Goal: Find contact information: Obtain details needed to contact an individual or organization

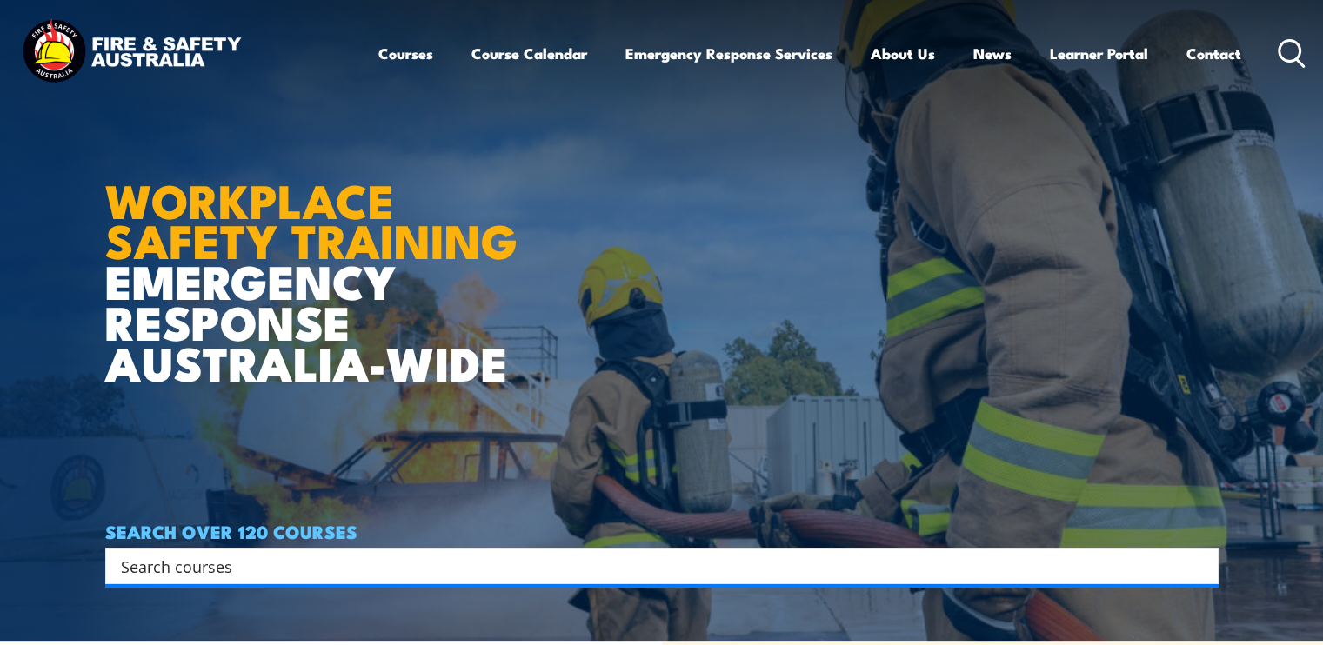
scroll to position [174, 0]
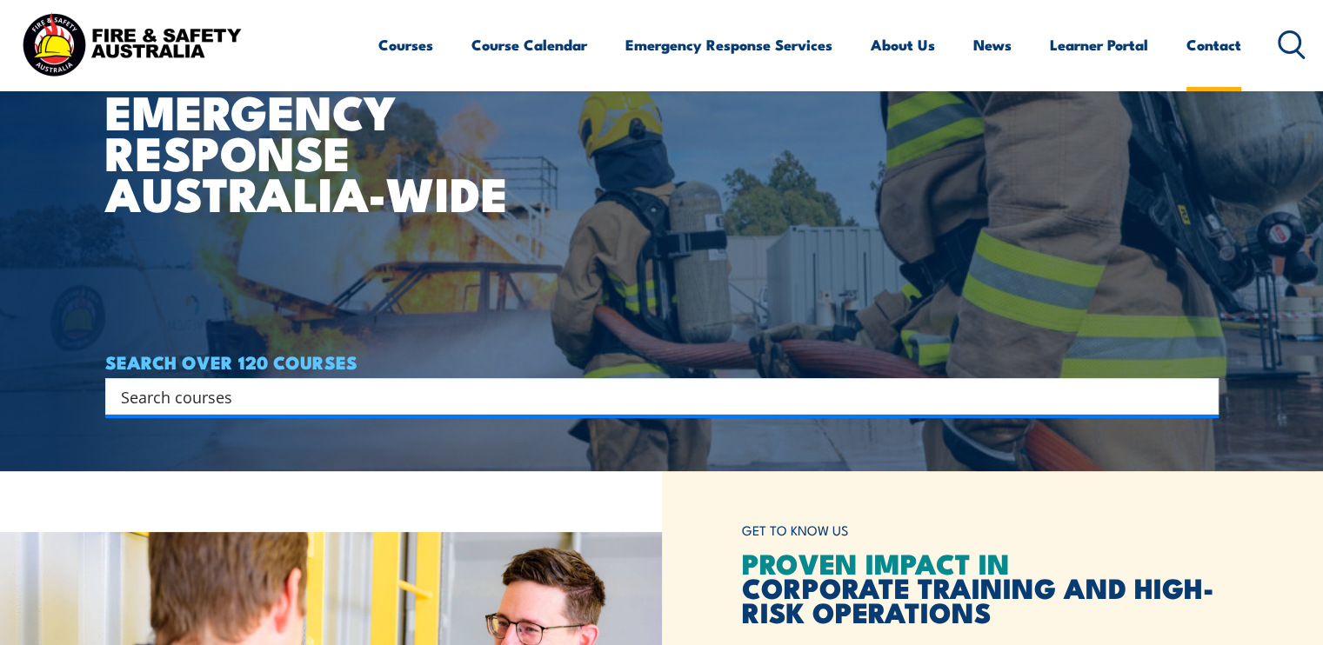
click at [1207, 41] on link "Contact" at bounding box center [1213, 45] width 55 height 46
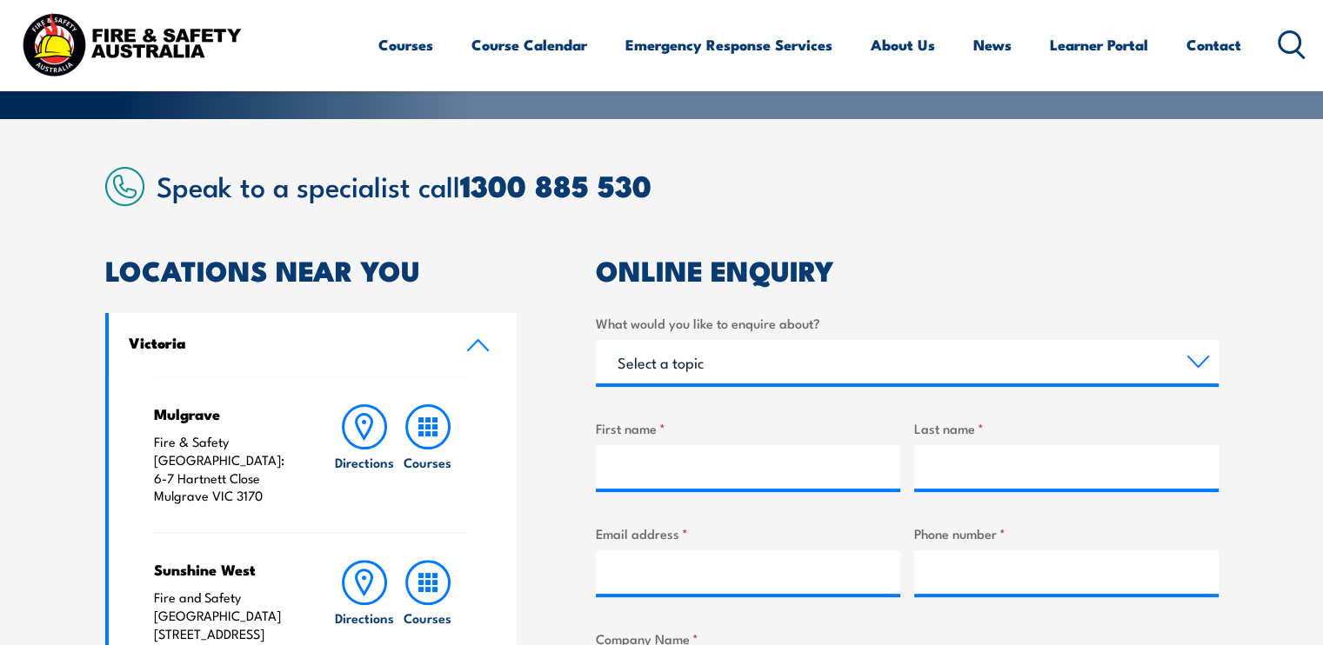
scroll to position [381, 0]
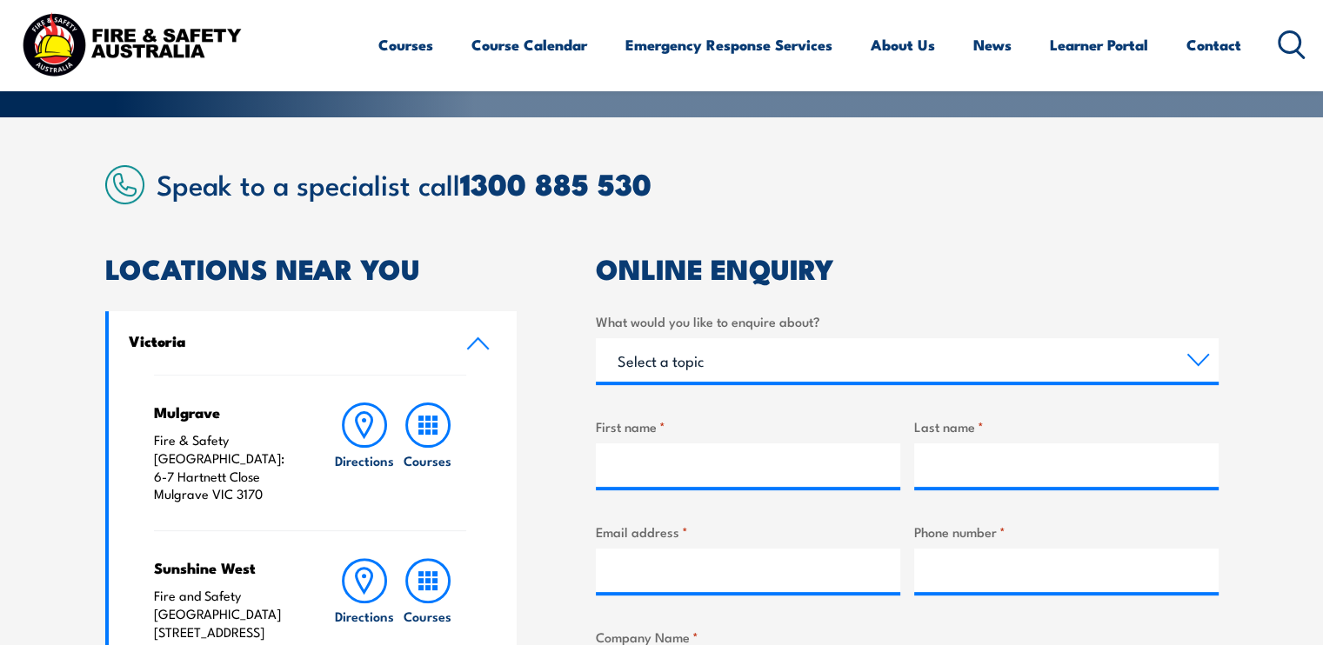
click at [182, 422] on h4 "Mulgrave" at bounding box center [226, 412] width 145 height 19
click at [210, 424] on div "Mulgrave Fire & Safety Australia: 6-7 Hartnett Close Mulgrave VIC 3170" at bounding box center [226, 453] width 145 height 101
click at [209, 467] on p "Fire & Safety Australia: 6-7 Hartnett Close Mulgrave VIC 3170" at bounding box center [226, 467] width 145 height 72
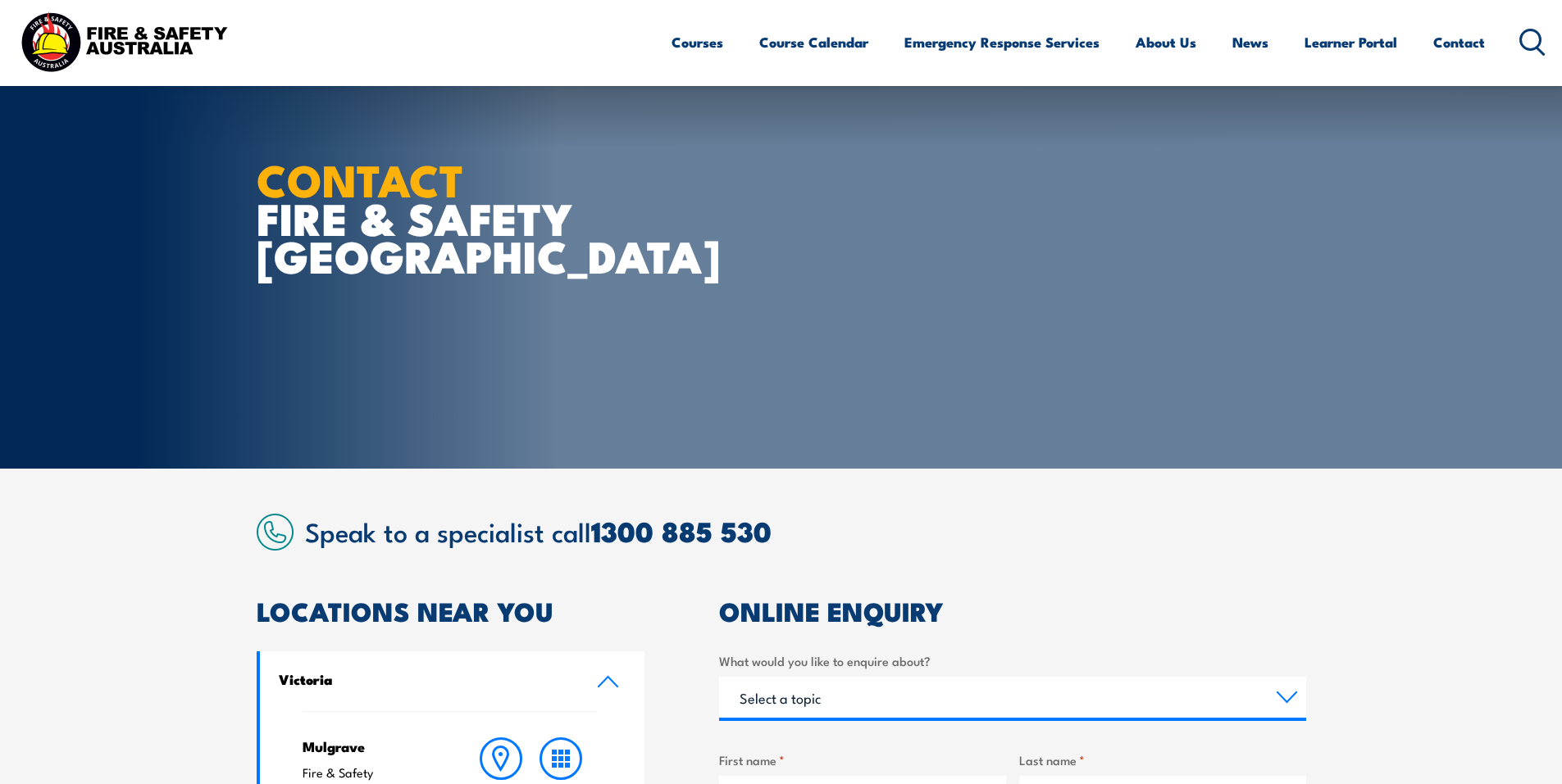
scroll to position [0, 0]
